Goal: Task Accomplishment & Management: Manage account settings

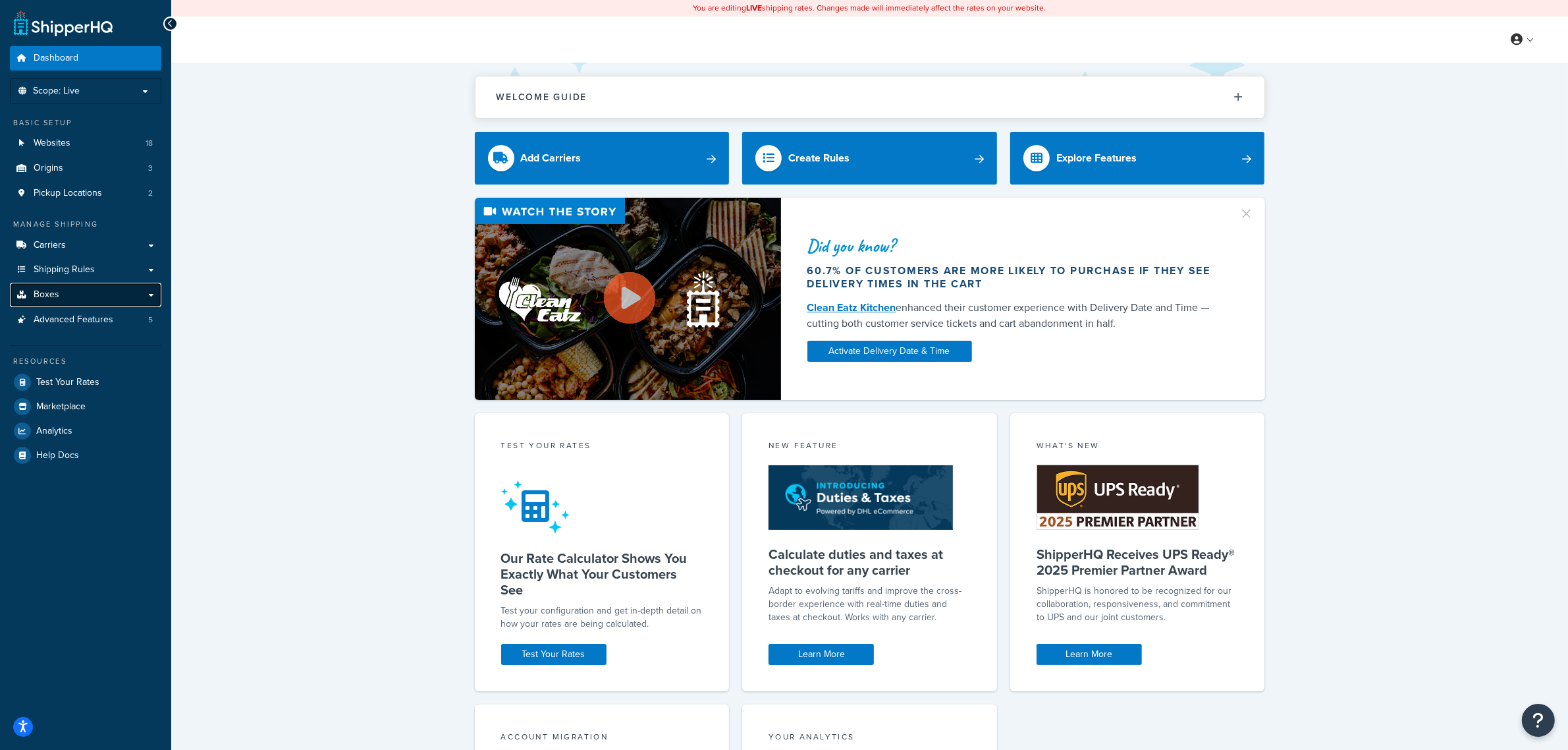
click at [51, 291] on span "Boxes" at bounding box center [46, 295] width 26 height 11
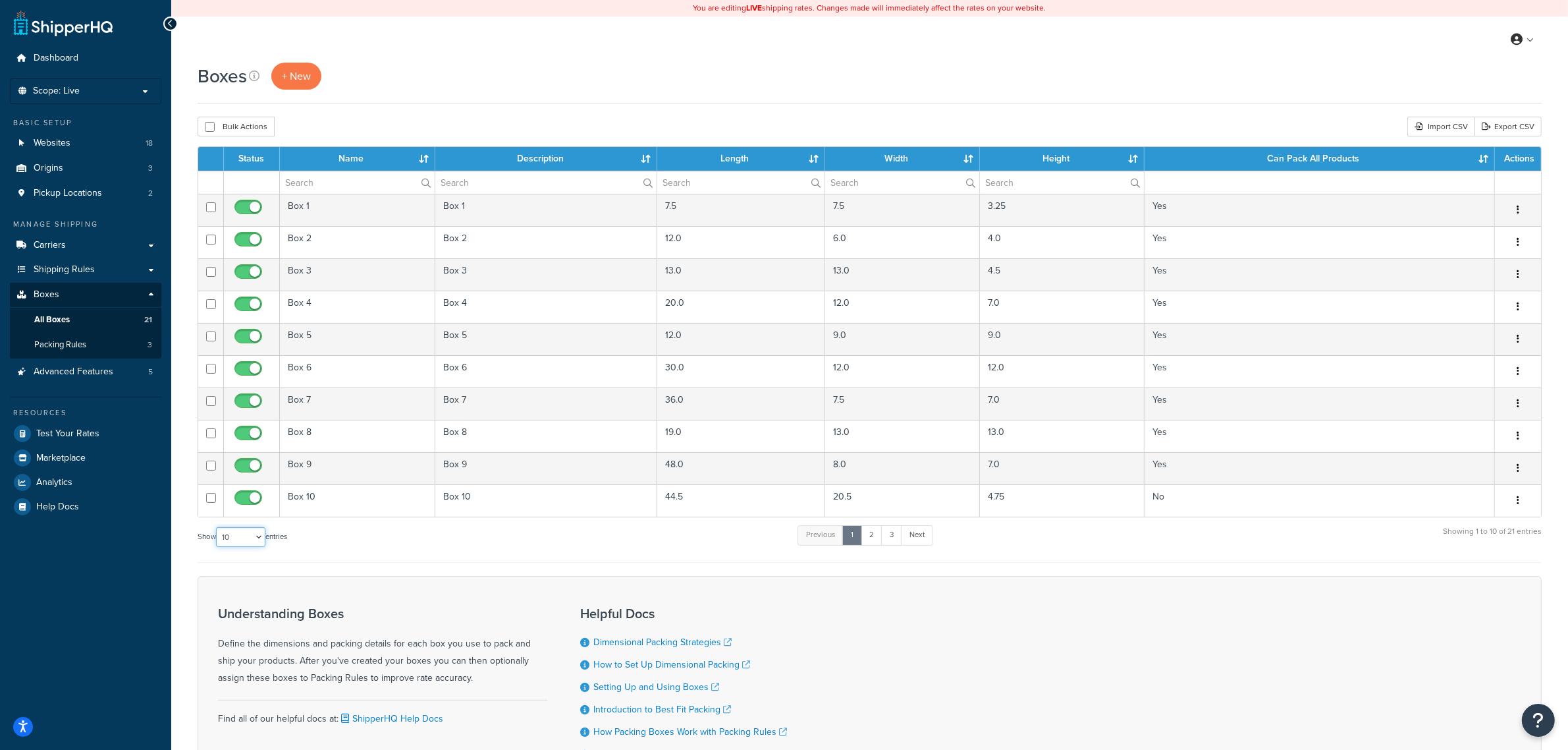
click at [245, 544] on select "10 15 25 50 100 1000" at bounding box center [240, 537] width 50 height 20
select select "50"
click at [217, 529] on select "10 15 25 50 100 1000" at bounding box center [240, 537] width 50 height 20
